Goal: Task Accomplishment & Management: Use online tool/utility

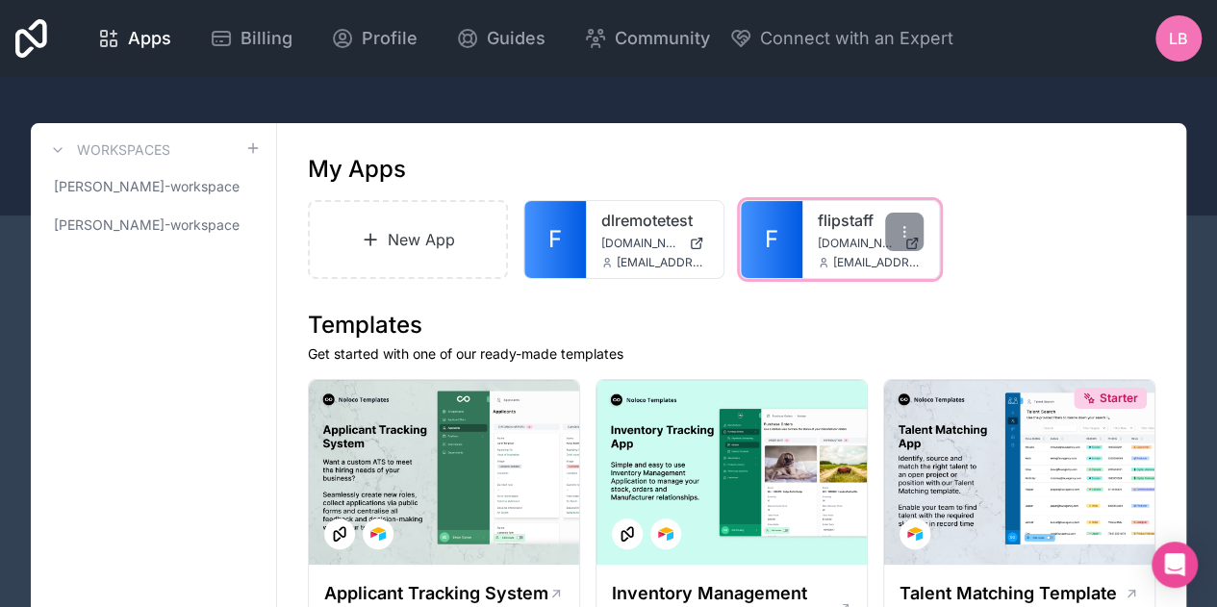
click at [823, 242] on span "[DOMAIN_NAME]" at bounding box center [857, 243] width 79 height 15
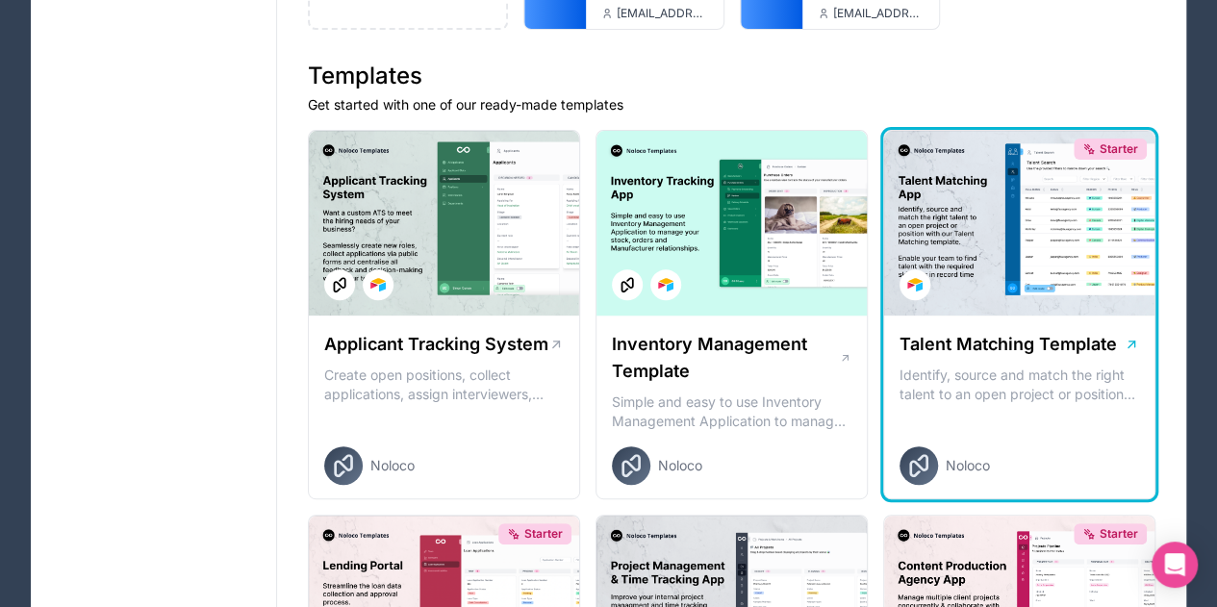
scroll to position [248, 0]
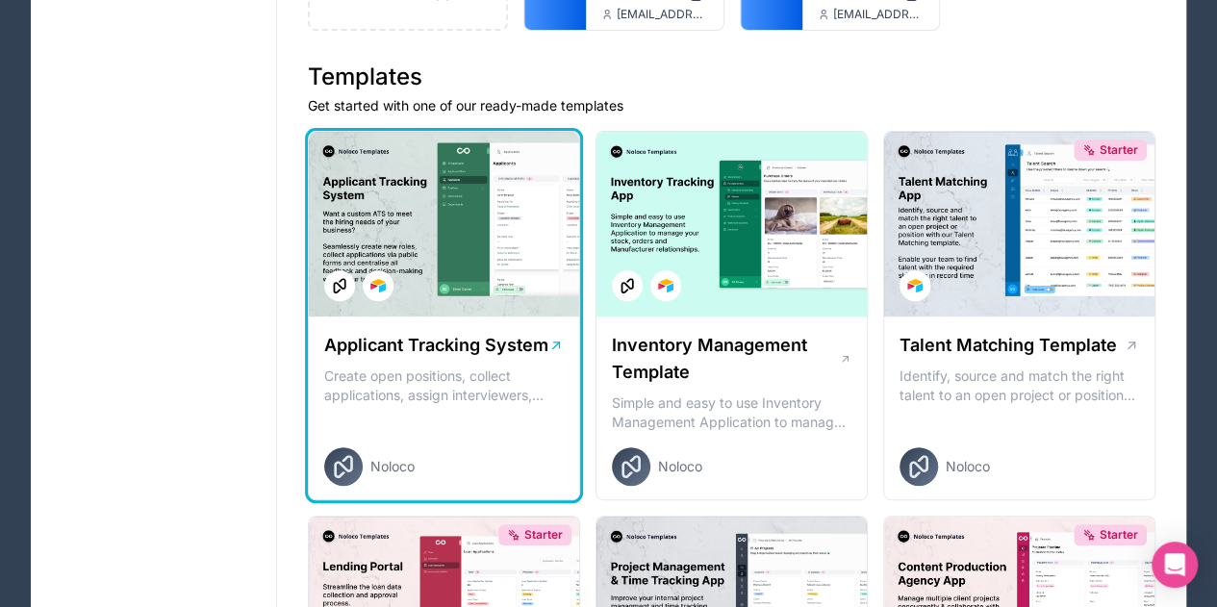
click at [476, 207] on div at bounding box center [444, 224] width 270 height 185
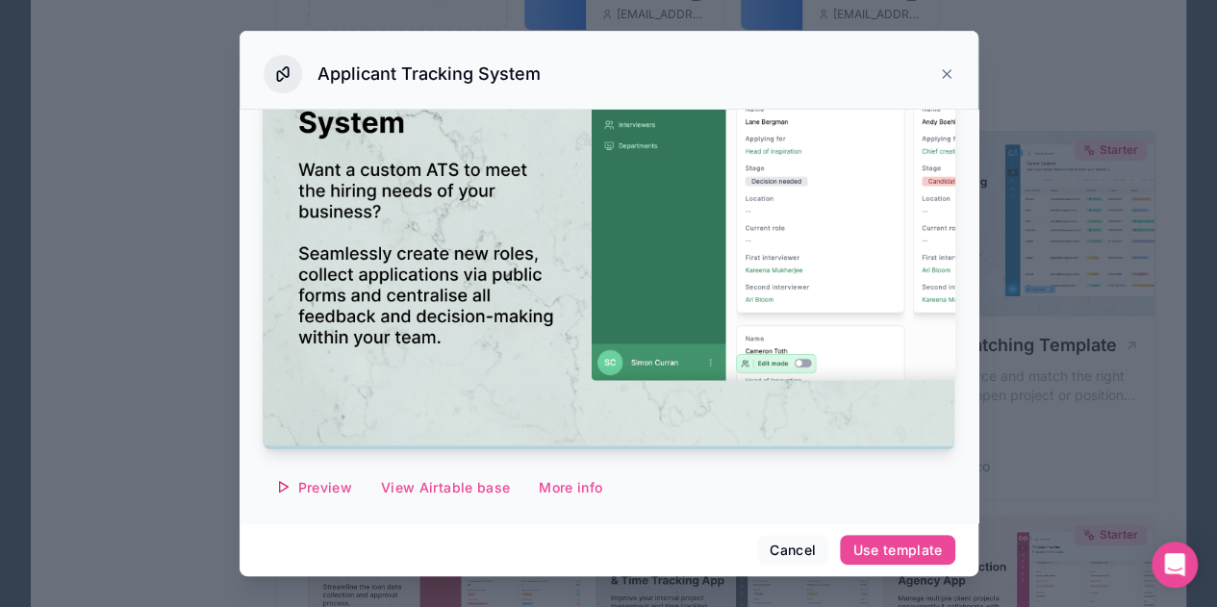
scroll to position [182, 0]
click at [891, 548] on div "Use template" at bounding box center [896, 550] width 89 height 17
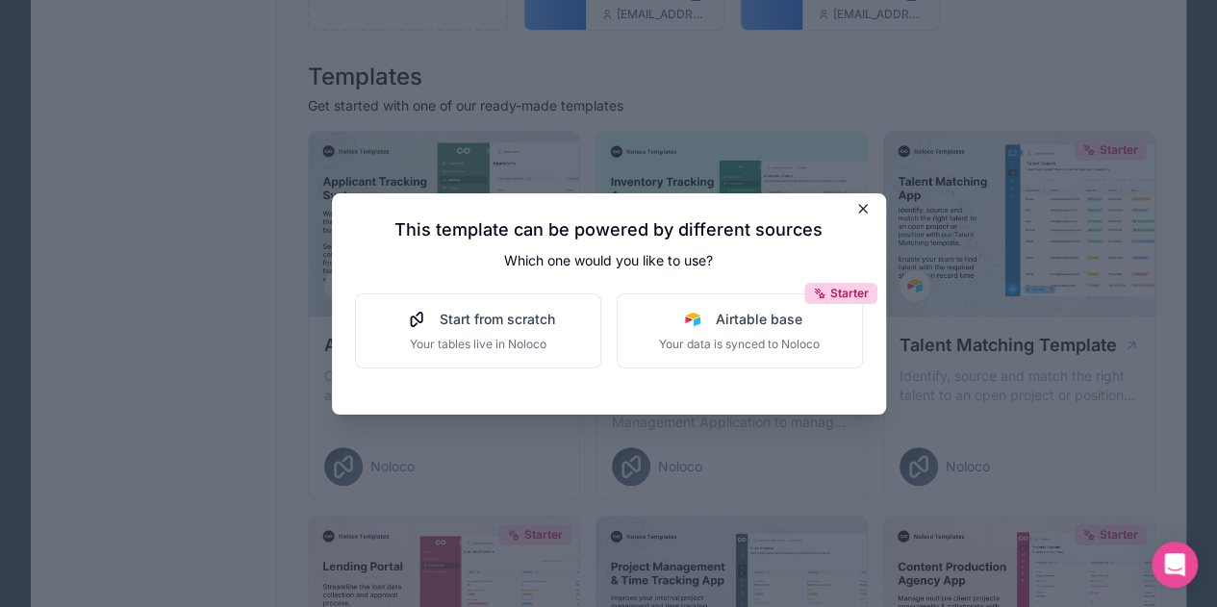
click at [866, 204] on icon at bounding box center [862, 208] width 15 height 15
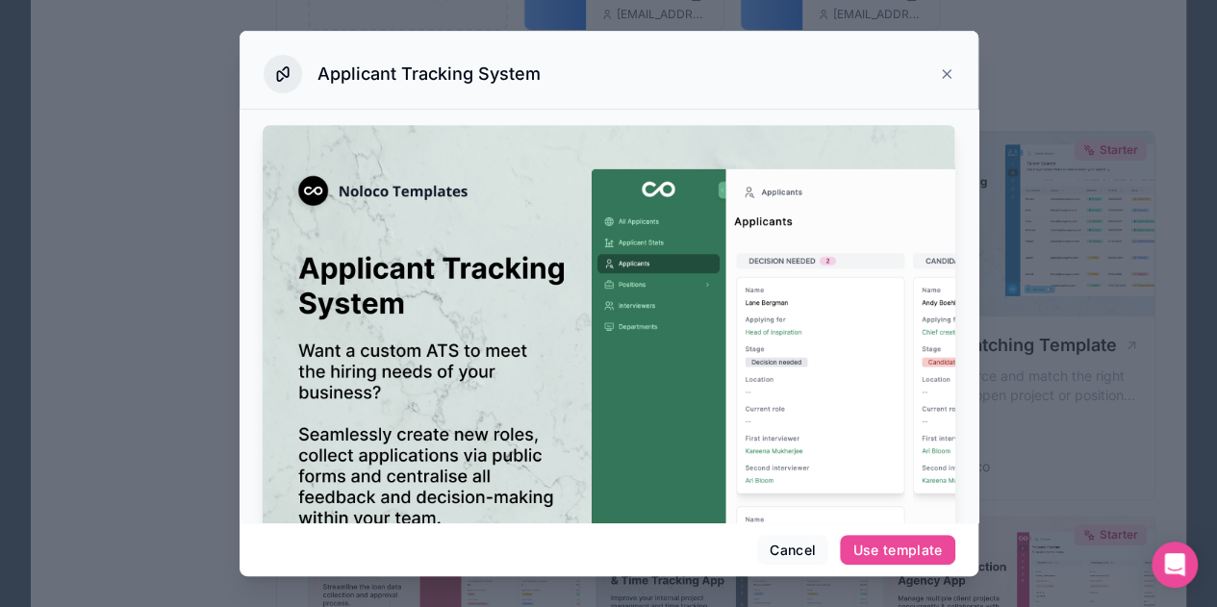
click at [629, 226] on img at bounding box center [609, 377] width 693 height 505
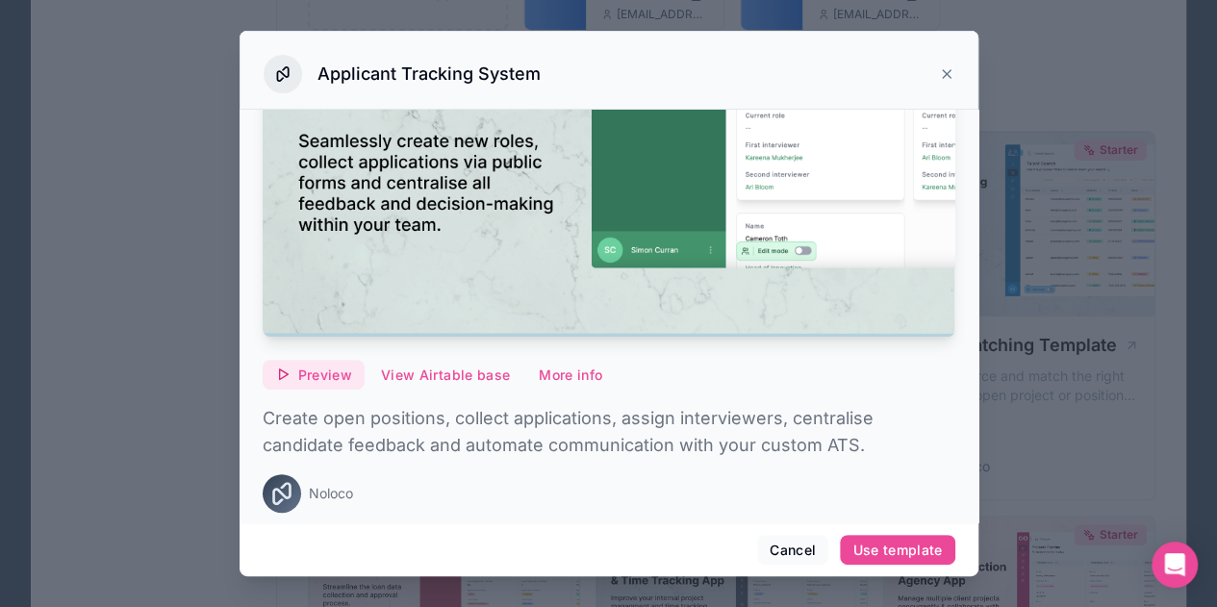
click at [322, 367] on span "Preview" at bounding box center [325, 375] width 54 height 17
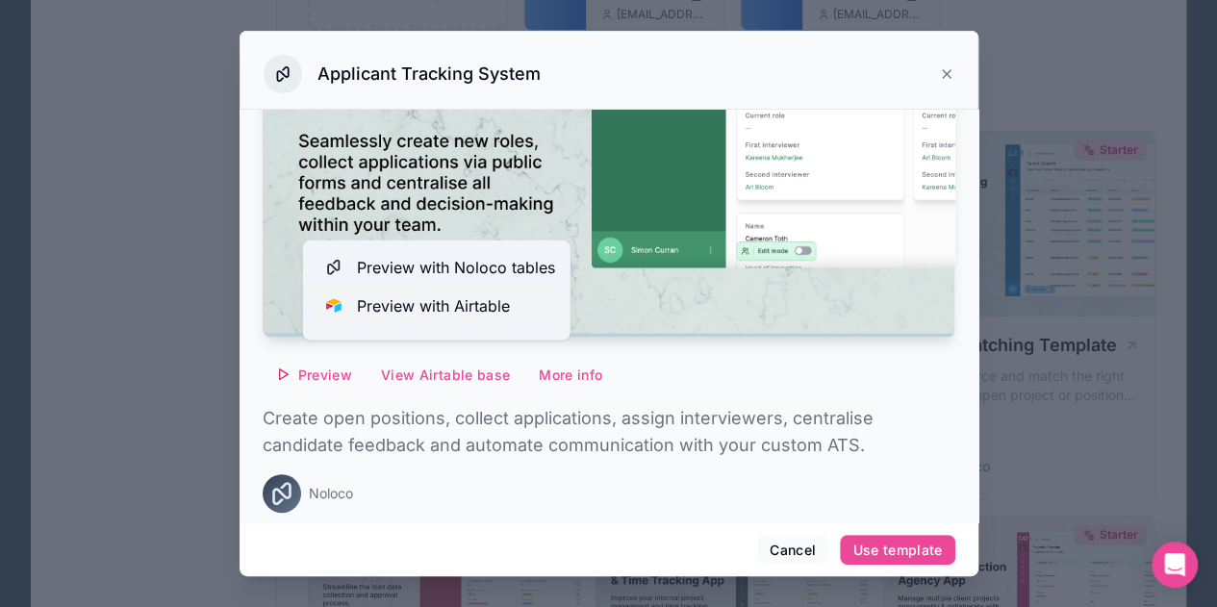
click at [405, 301] on span "Preview with Airtable" at bounding box center [433, 305] width 153 height 23
click at [946, 74] on icon at bounding box center [946, 73] width 15 height 15
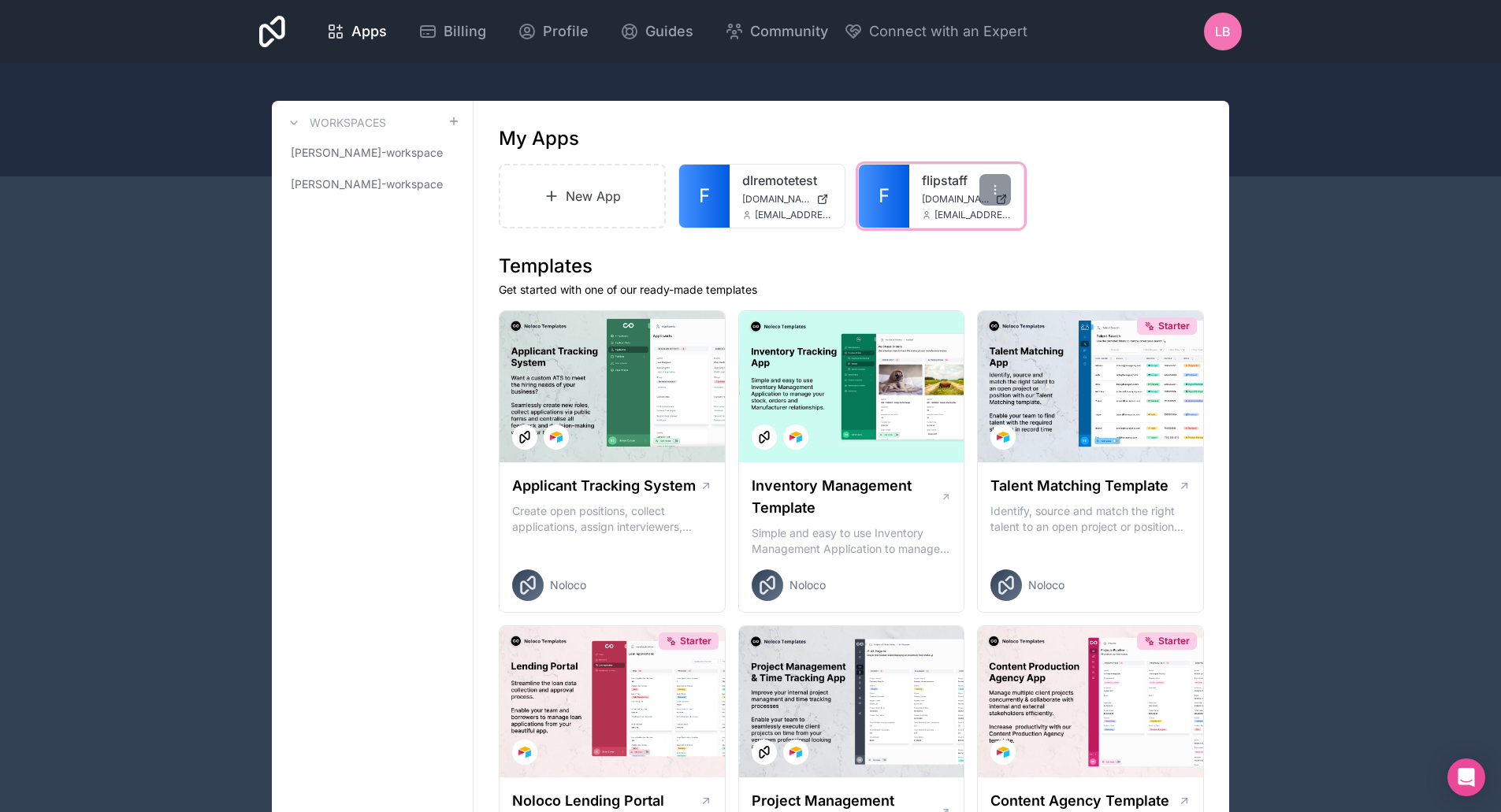
click at [928, 192] on div "flipstaff [DOMAIN_NAME] [EMAIL_ADDRESS][DOMAIN_NAME]" at bounding box center [966, 196] width 115 height 63
click at [905, 190] on link "F" at bounding box center [884, 196] width 51 height 63
